Goal: Task Accomplishment & Management: Manage account settings

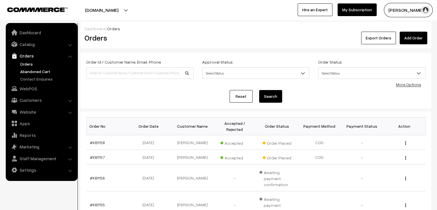
click at [41, 69] on link "Abandoned Cart" at bounding box center [47, 71] width 57 height 6
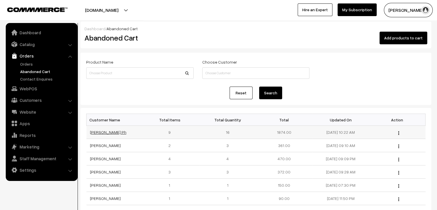
click at [101, 133] on link "[PERSON_NAME] Ph" at bounding box center [108, 131] width 36 height 5
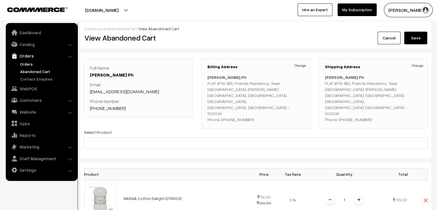
click at [35, 61] on link "Orders" at bounding box center [47, 64] width 57 height 6
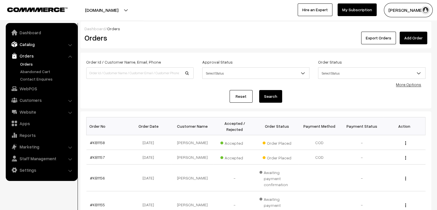
click at [29, 43] on link "Catalog" at bounding box center [41, 44] width 68 height 10
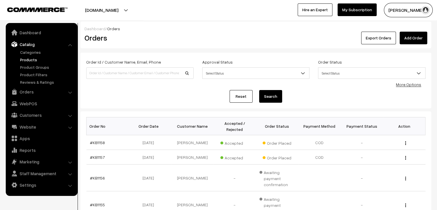
click at [32, 58] on link "Products" at bounding box center [47, 60] width 57 height 6
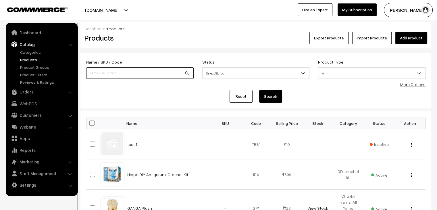
drag, startPoint x: 0, startPoint y: 0, endPoint x: 116, endPoint y: 71, distance: 136.0
click at [116, 71] on input at bounding box center [139, 72] width 107 height 11
type input "delight"
click at [259, 90] on button "Search" at bounding box center [270, 96] width 23 height 13
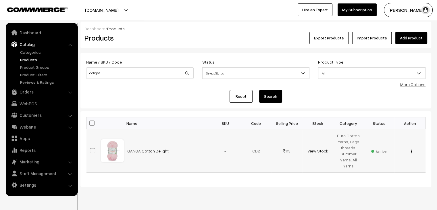
click at [411, 151] on button "button" at bounding box center [410, 151] width 1 height 5
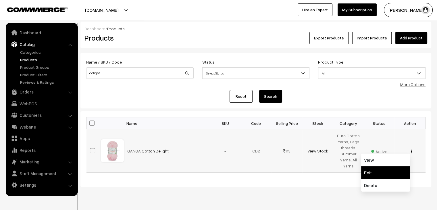
click at [388, 169] on link "Edit" at bounding box center [385, 172] width 49 height 13
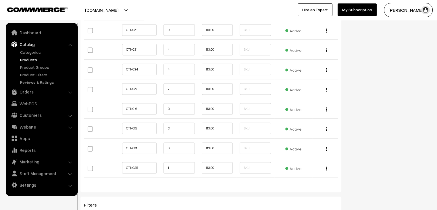
scroll to position [867, 0]
click at [169, 147] on input "0" at bounding box center [178, 146] width 31 height 11
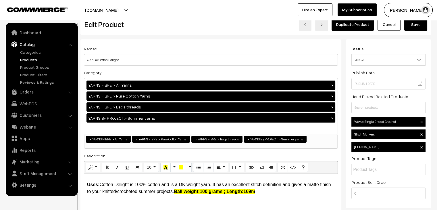
scroll to position [0, 0]
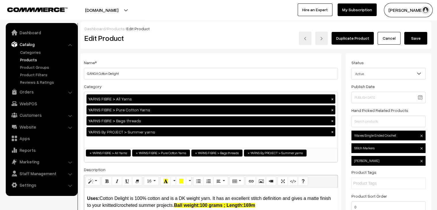
type input "10"
click at [425, 39] on button "Save" at bounding box center [415, 38] width 23 height 13
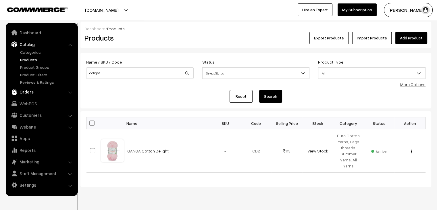
click at [33, 90] on link "Orders" at bounding box center [41, 91] width 68 height 10
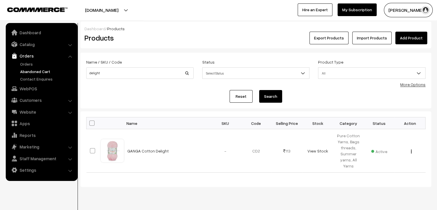
click at [35, 71] on link "Abandoned Cart" at bounding box center [47, 71] width 57 height 6
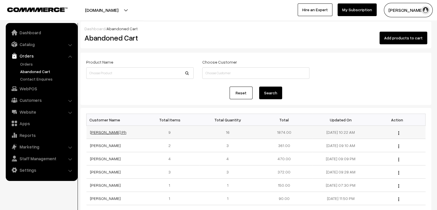
click at [103, 131] on link "Tanushree Ph" at bounding box center [108, 131] width 36 height 5
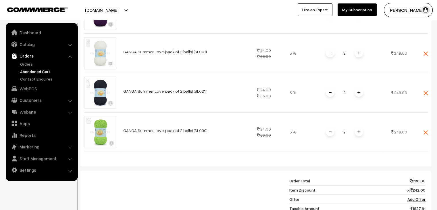
scroll to position [383, 0]
click at [35, 66] on link "Orders" at bounding box center [47, 64] width 57 height 6
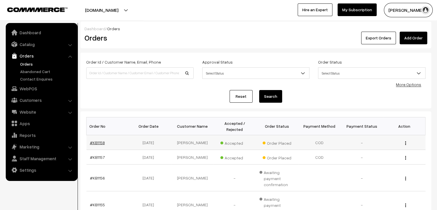
click at [93, 140] on link "#KB1158" at bounding box center [97, 142] width 15 height 5
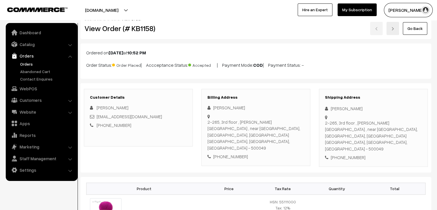
scroll to position [9, 0]
click at [34, 68] on link "Abandoned Cart" at bounding box center [47, 71] width 57 height 6
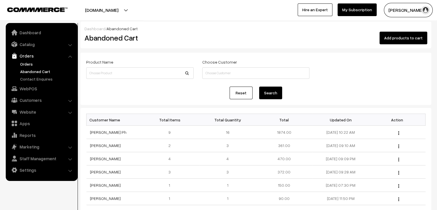
click at [24, 66] on link "Orders" at bounding box center [47, 64] width 57 height 6
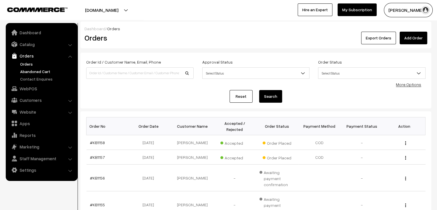
click at [40, 70] on link "Abandoned Cart" at bounding box center [47, 71] width 57 height 6
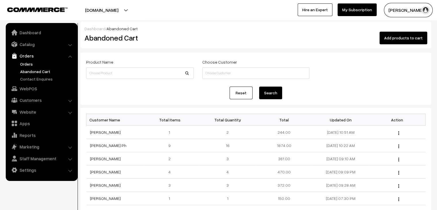
click at [29, 65] on link "Orders" at bounding box center [47, 64] width 57 height 6
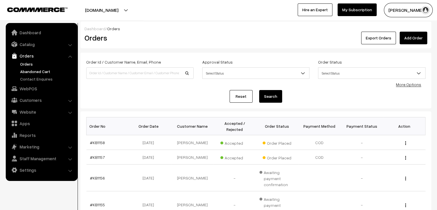
click at [36, 71] on link "Abandoned Cart" at bounding box center [47, 71] width 57 height 6
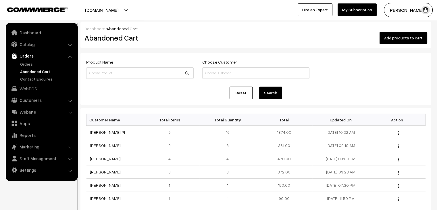
click at [36, 71] on link "Abandoned Cart" at bounding box center [47, 71] width 57 height 6
click at [32, 62] on link "Orders" at bounding box center [47, 64] width 57 height 6
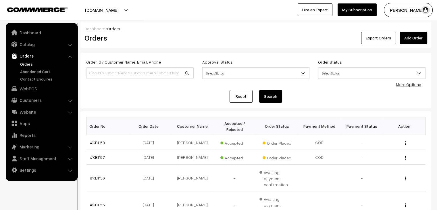
click at [122, 69] on input at bounding box center [139, 72] width 107 height 11
type input "insiya"
click at [259, 90] on button "Search" at bounding box center [270, 96] width 23 height 13
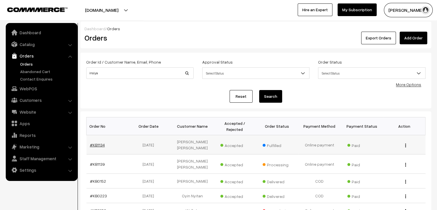
click at [96, 142] on link "#KB1134" at bounding box center [97, 144] width 15 height 5
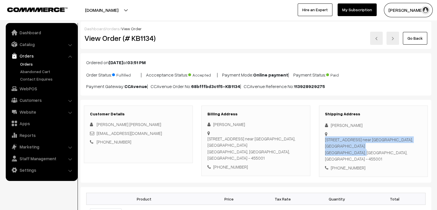
drag, startPoint x: 343, startPoint y: 141, endPoint x: 369, endPoint y: 141, distance: 25.5
click at [329, 131] on div "22 [GEOGRAPHIC_DATA] near [GEOGRAPHIC_DATA], [STREET_ADDRESS]" at bounding box center [373, 131] width 97 height 0
drag, startPoint x: 374, startPoint y: 139, endPoint x: 330, endPoint y: 134, distance: 44.5
click at [330, 136] on div "22 foji nagar near old arbit tawkiz, Balgad road Dewas, Madhya Pradesh, India -…" at bounding box center [373, 149] width 97 height 26
copy div "22 foji nagar near old arbit tawkiz, Balgad road Dewas, Madhya Pradesh"
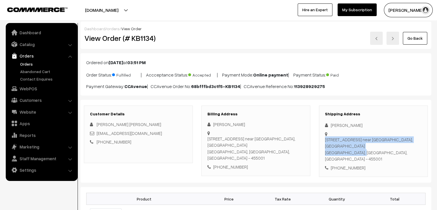
click at [32, 65] on link "Orders" at bounding box center [47, 64] width 57 height 6
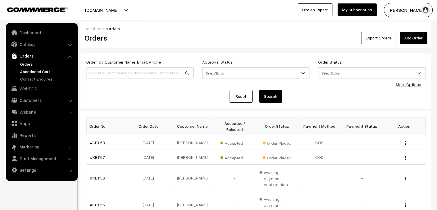
click at [34, 72] on link "Abandoned Cart" at bounding box center [47, 71] width 57 height 6
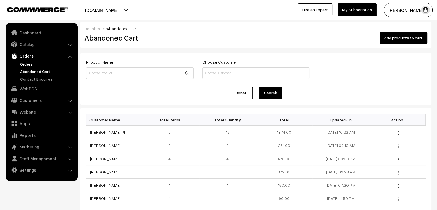
click at [29, 65] on link "Orders" at bounding box center [47, 64] width 57 height 6
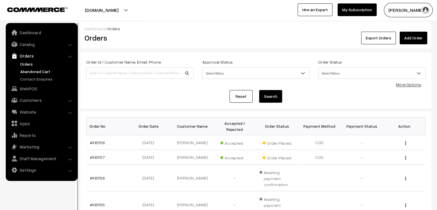
click at [35, 70] on link "Abandoned Cart" at bounding box center [47, 71] width 57 height 6
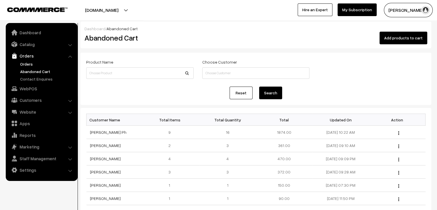
click at [20, 62] on link "Orders" at bounding box center [47, 64] width 57 height 6
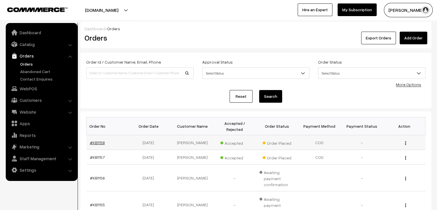
click at [100, 140] on link "#KB1158" at bounding box center [97, 142] width 15 height 5
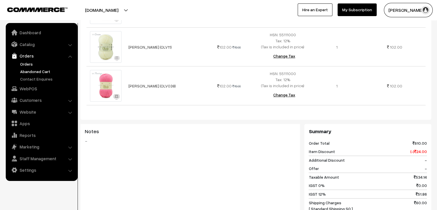
click at [36, 70] on link "Abandoned Cart" at bounding box center [47, 71] width 57 height 6
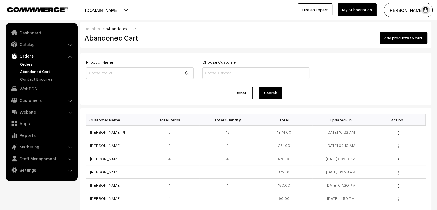
click at [26, 63] on link "Orders" at bounding box center [47, 64] width 57 height 6
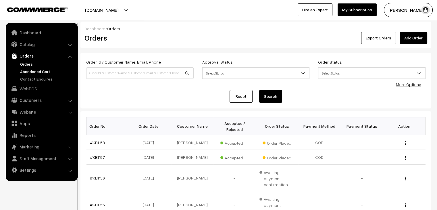
click at [53, 69] on link "Abandoned Cart" at bounding box center [47, 71] width 57 height 6
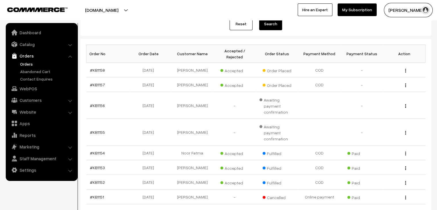
scroll to position [72, 0]
click at [37, 71] on link "Abandoned Cart" at bounding box center [47, 71] width 57 height 6
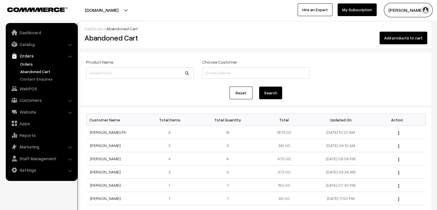
click at [29, 64] on link "Orders" at bounding box center [47, 64] width 57 height 6
click at [24, 64] on link "Orders" at bounding box center [47, 64] width 57 height 6
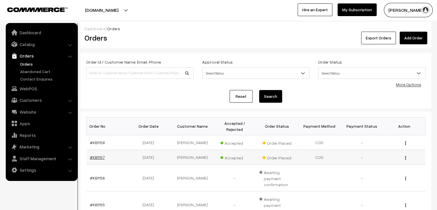
click at [98, 154] on link "#KB1157" at bounding box center [97, 156] width 15 height 5
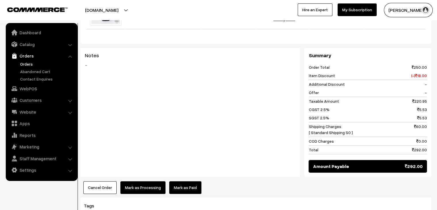
scroll to position [258, 0]
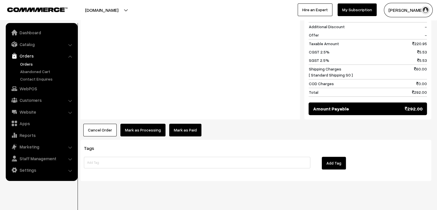
click at [185, 123] on link "Mark as Paid" at bounding box center [185, 129] width 32 height 13
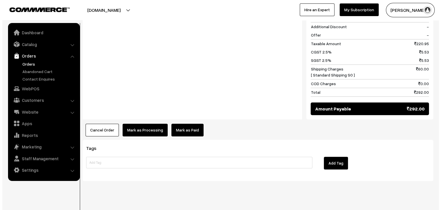
scroll to position [258, 0]
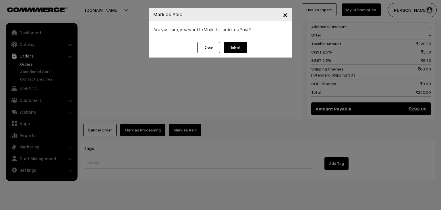
click at [242, 51] on button "Submit" at bounding box center [235, 47] width 23 height 11
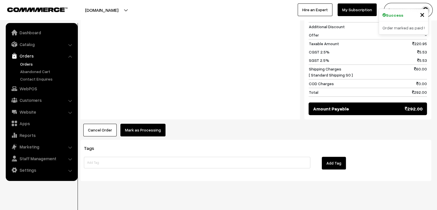
click at [146, 124] on button "Mark as Processing" at bounding box center [142, 129] width 45 height 13
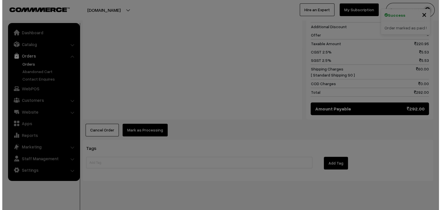
scroll to position [258, 0]
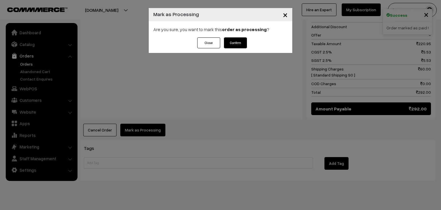
click at [240, 40] on button "Confirm" at bounding box center [235, 42] width 23 height 11
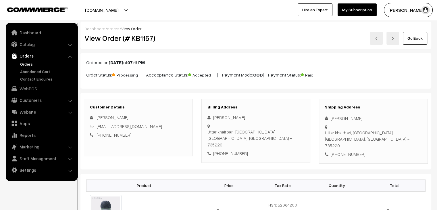
click at [24, 64] on link "Orders" at bounding box center [47, 64] width 57 height 6
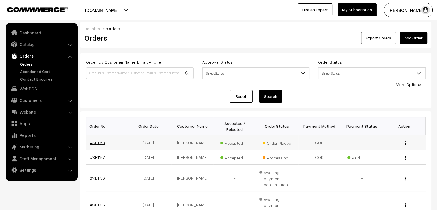
click at [96, 140] on link "#KB1158" at bounding box center [97, 142] width 15 height 5
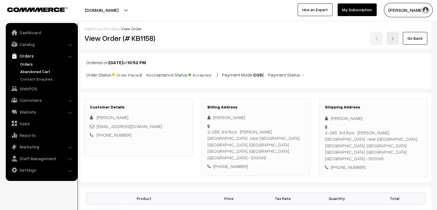
click at [46, 71] on link "Abandoned Cart" at bounding box center [47, 71] width 57 height 6
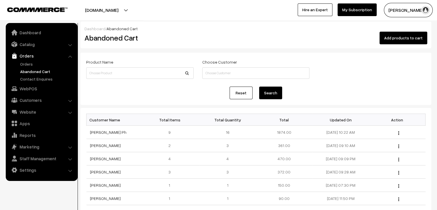
click at [29, 65] on link "Orders" at bounding box center [47, 64] width 57 height 6
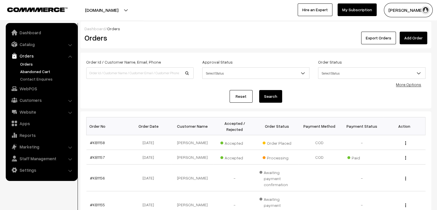
click at [55, 70] on link "Abandoned Cart" at bounding box center [47, 71] width 57 height 6
click at [42, 69] on link "Abandoned Cart" at bounding box center [47, 71] width 57 height 6
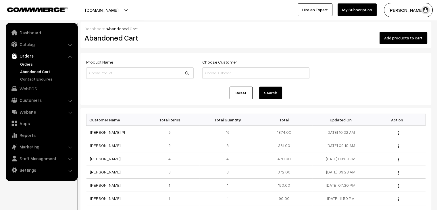
click at [30, 65] on link "Orders" at bounding box center [47, 64] width 57 height 6
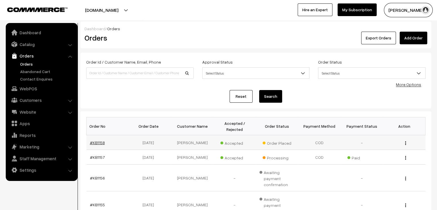
click at [101, 140] on link "#KB1158" at bounding box center [97, 142] width 15 height 5
click at [33, 71] on link "Abandoned Cart" at bounding box center [47, 71] width 57 height 6
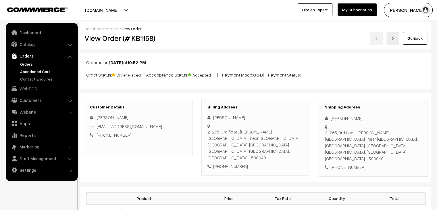
click at [47, 73] on link "Abandoned Cart" at bounding box center [47, 71] width 57 height 6
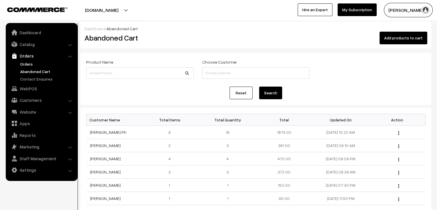
click at [37, 62] on link "Orders" at bounding box center [47, 64] width 57 height 6
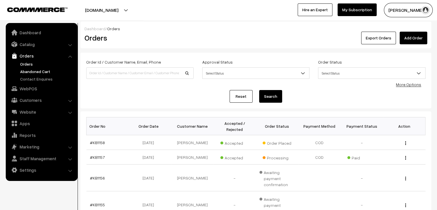
click at [37, 69] on link "Abandoned Cart" at bounding box center [47, 71] width 57 height 6
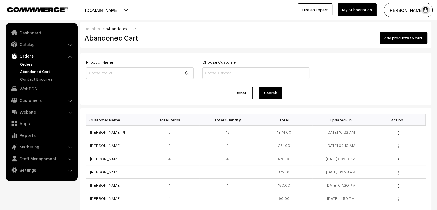
click at [30, 65] on link "Orders" at bounding box center [47, 64] width 57 height 6
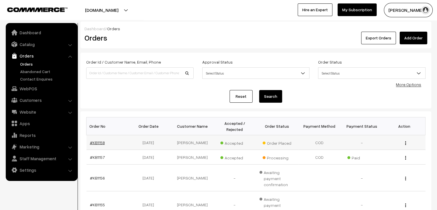
click at [93, 140] on link "#KB1158" at bounding box center [97, 142] width 15 height 5
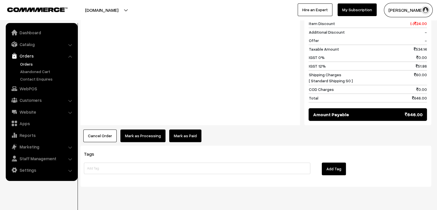
click at [180, 129] on link "Mark as Paid" at bounding box center [185, 135] width 32 height 13
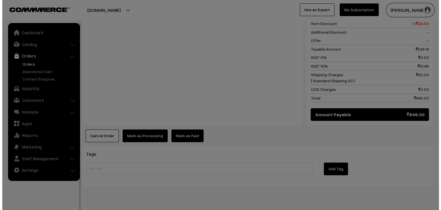
scroll to position [383, 0]
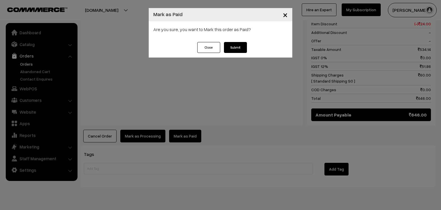
click at [241, 49] on button "Submit" at bounding box center [235, 47] width 23 height 11
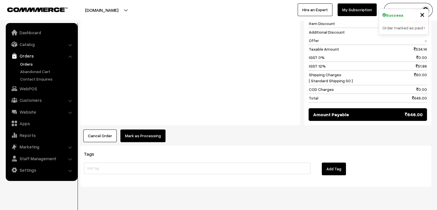
click at [146, 129] on button "Mark as Processing" at bounding box center [142, 135] width 45 height 13
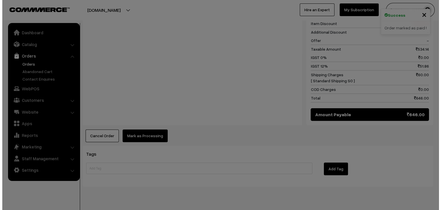
scroll to position [383, 0]
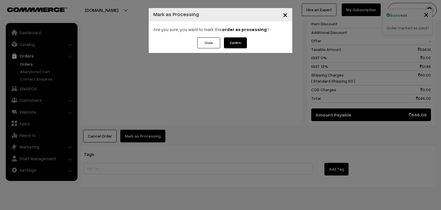
click at [235, 42] on button "Confirm" at bounding box center [235, 42] width 23 height 11
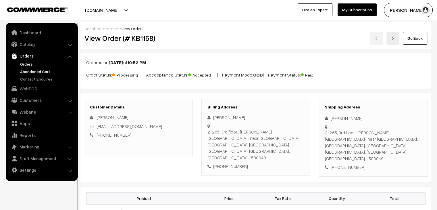
click at [28, 70] on link "Abandoned Cart" at bounding box center [47, 71] width 57 height 6
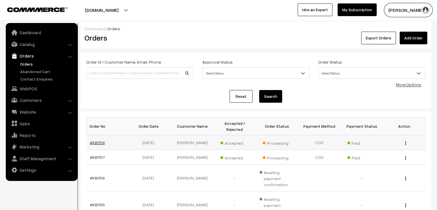
click at [100, 140] on link "#KB1158" at bounding box center [97, 142] width 15 height 5
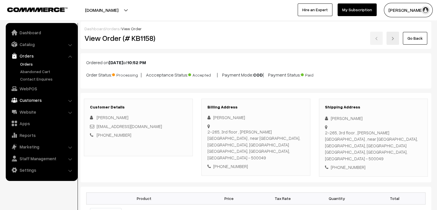
click at [47, 99] on link "Customers" at bounding box center [41, 100] width 68 height 10
click at [32, 59] on link "Orders" at bounding box center [41, 56] width 68 height 10
click at [30, 64] on link "Orders" at bounding box center [47, 64] width 57 height 6
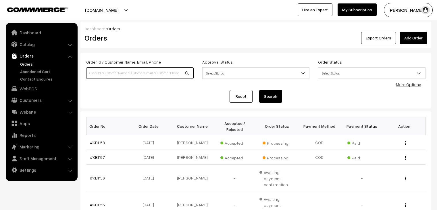
click at [110, 71] on input at bounding box center [139, 72] width 107 height 11
type input "90326"
click at [259, 90] on button "Search" at bounding box center [270, 96] width 23 height 13
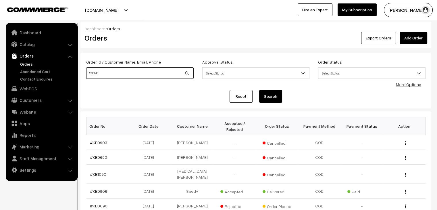
click at [124, 73] on input "90326" at bounding box center [139, 72] width 107 height 11
type input "9032617868"
click at [259, 90] on button "Search" at bounding box center [270, 96] width 23 height 13
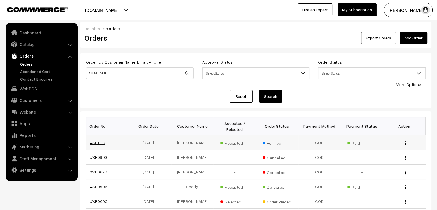
click at [101, 140] on link "#KB1120" at bounding box center [97, 142] width 15 height 5
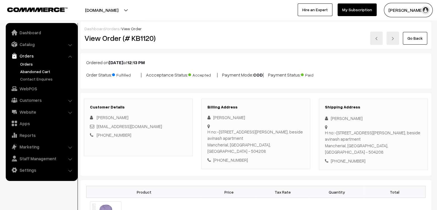
click at [44, 71] on link "Abandoned Cart" at bounding box center [47, 71] width 57 height 6
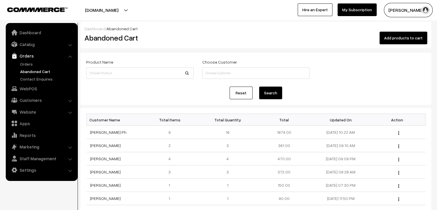
click at [33, 60] on link "Orders" at bounding box center [41, 56] width 68 height 10
click link "Orders"
click at [29, 65] on link "Orders" at bounding box center [47, 64] width 57 height 6
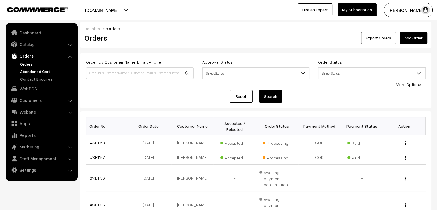
click at [37, 71] on link "Abandoned Cart" at bounding box center [47, 71] width 57 height 6
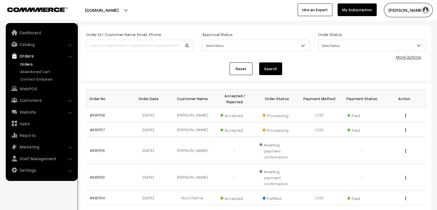
scroll to position [27, 0]
click at [96, 113] on link "#KB1158" at bounding box center [97, 115] width 15 height 5
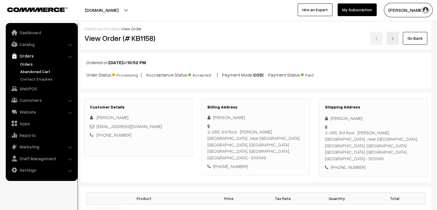
click at [31, 70] on link "Abandoned Cart" at bounding box center [47, 71] width 57 height 6
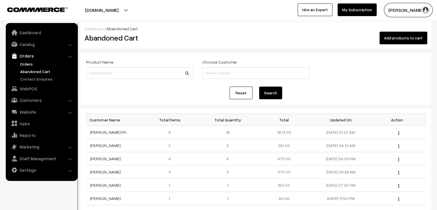
click at [30, 63] on link "Orders" at bounding box center [47, 64] width 57 height 6
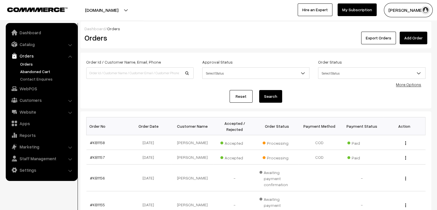
click at [40, 71] on link "Abandoned Cart" at bounding box center [47, 71] width 57 height 6
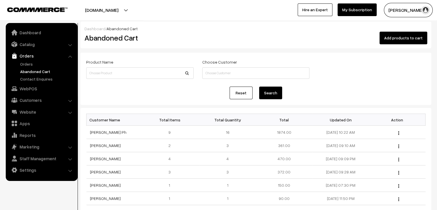
click at [22, 60] on link "Orders" at bounding box center [41, 56] width 68 height 10
click at [29, 63] on link "Orders" at bounding box center [47, 64] width 57 height 6
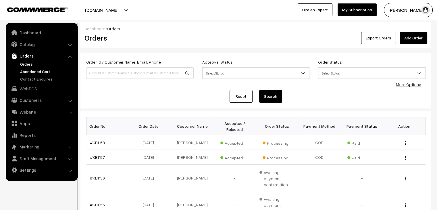
click at [28, 69] on link "Abandoned Cart" at bounding box center [47, 71] width 57 height 6
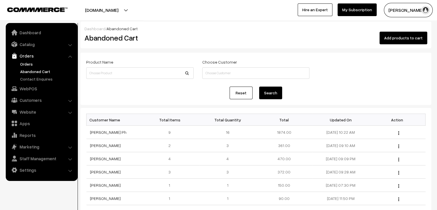
click at [30, 63] on link "Orders" at bounding box center [47, 64] width 57 height 6
